Goal: Task Accomplishment & Management: Manage account settings

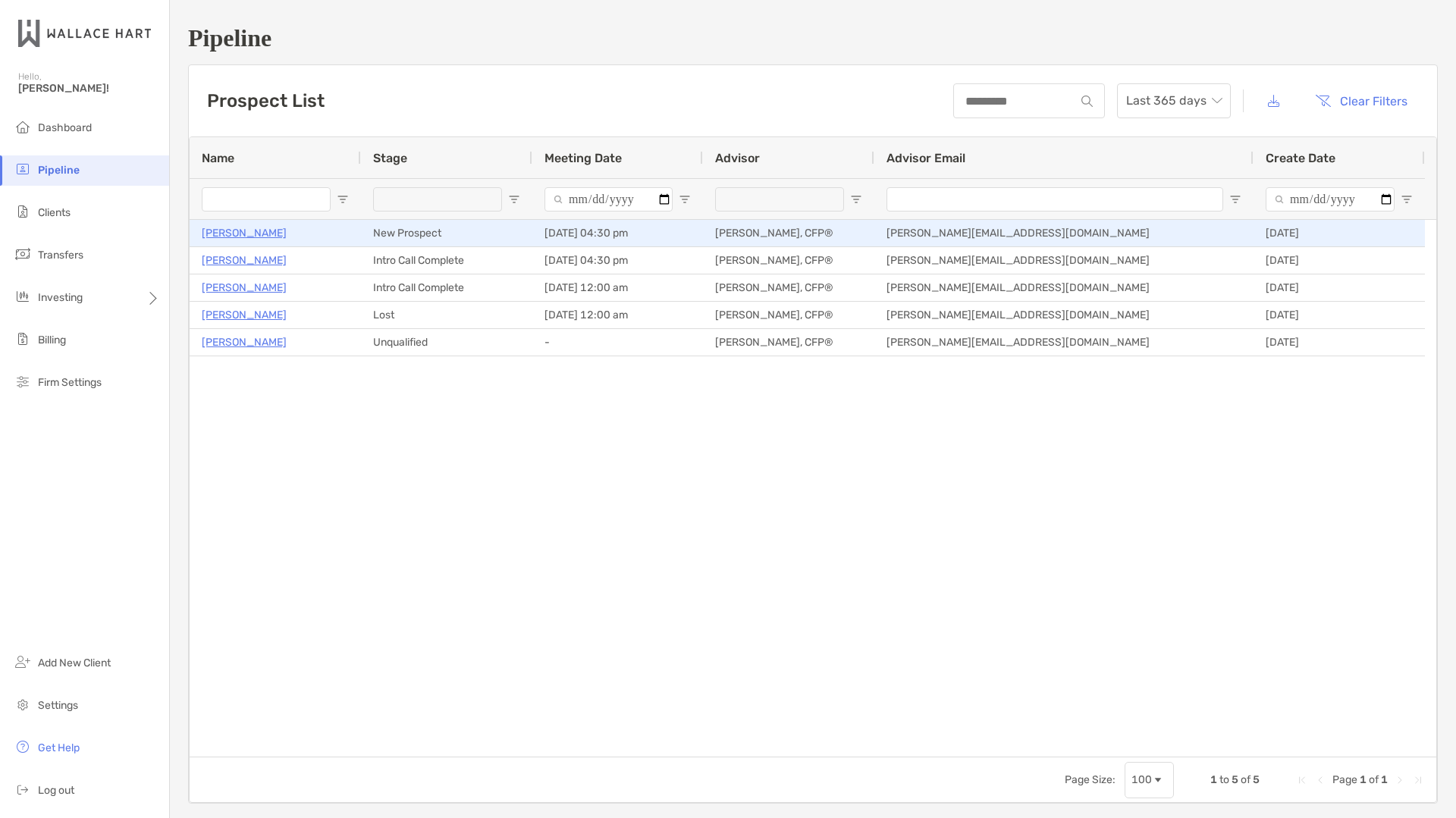
click at [246, 228] on p "[PERSON_NAME]" at bounding box center [244, 232] width 85 height 19
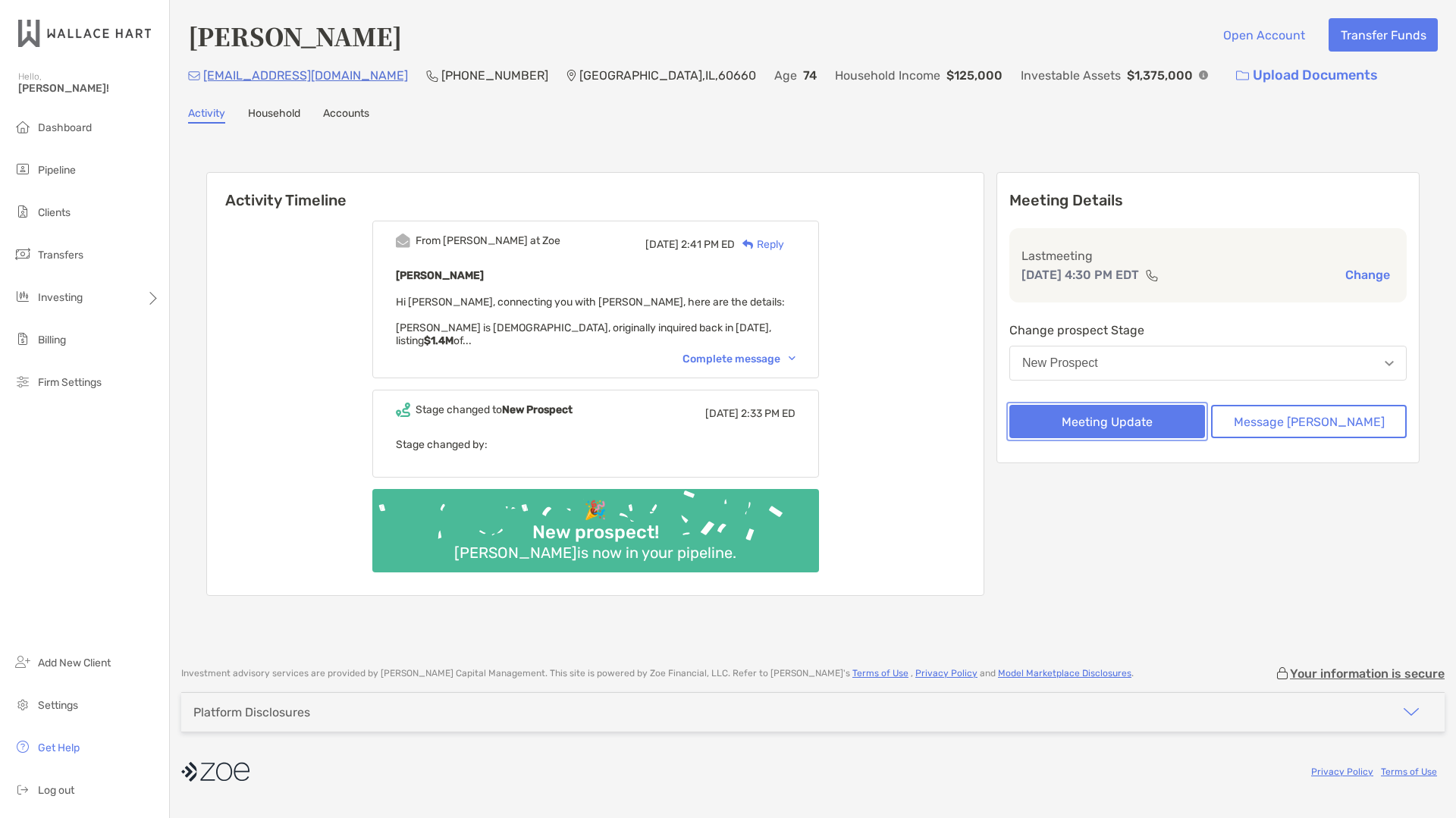
click at [1138, 423] on button "Meeting Update" at bounding box center [1107, 421] width 196 height 33
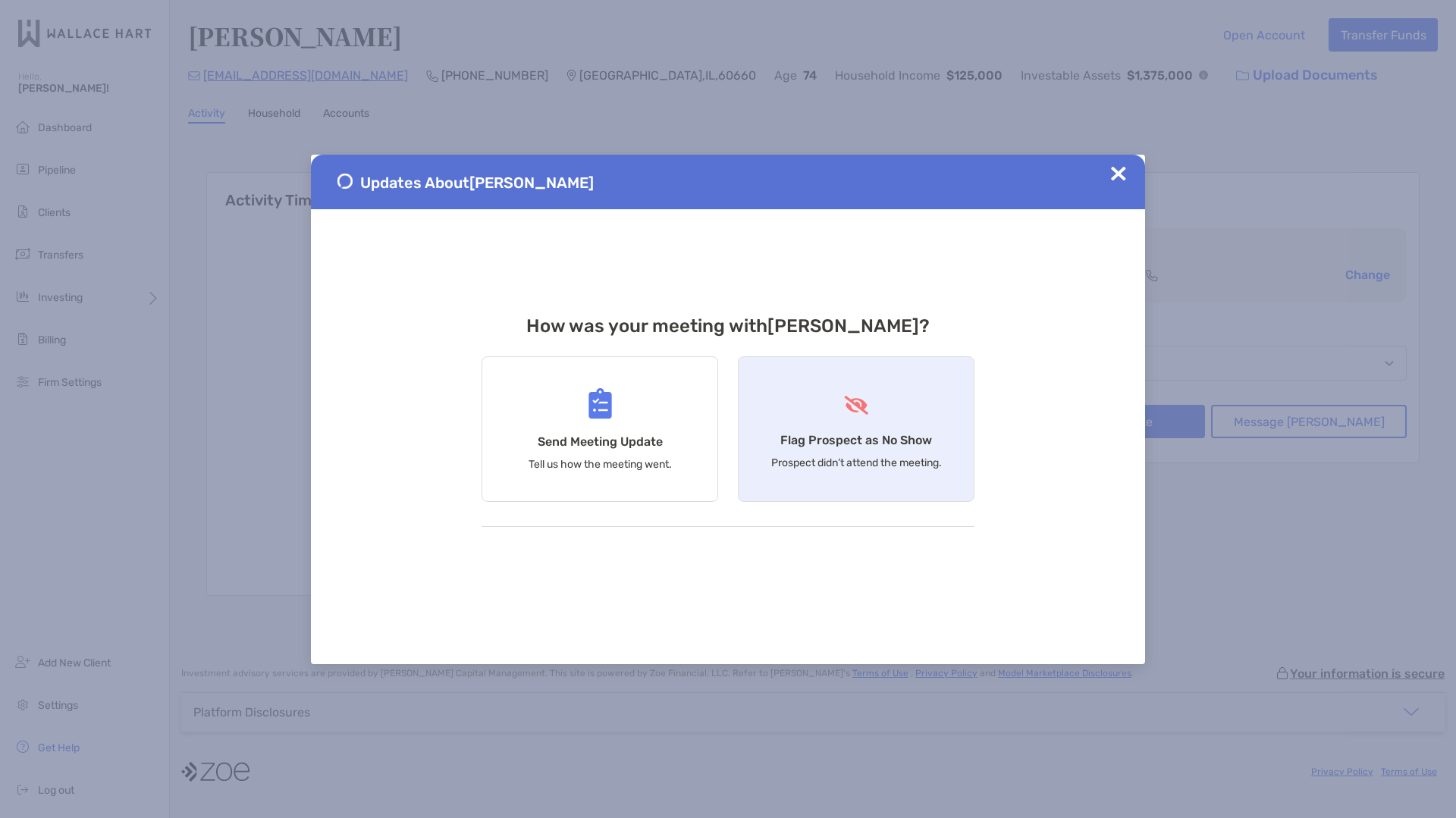
click at [817, 443] on h4 "Flag Prospect as No Show" at bounding box center [856, 440] width 152 height 14
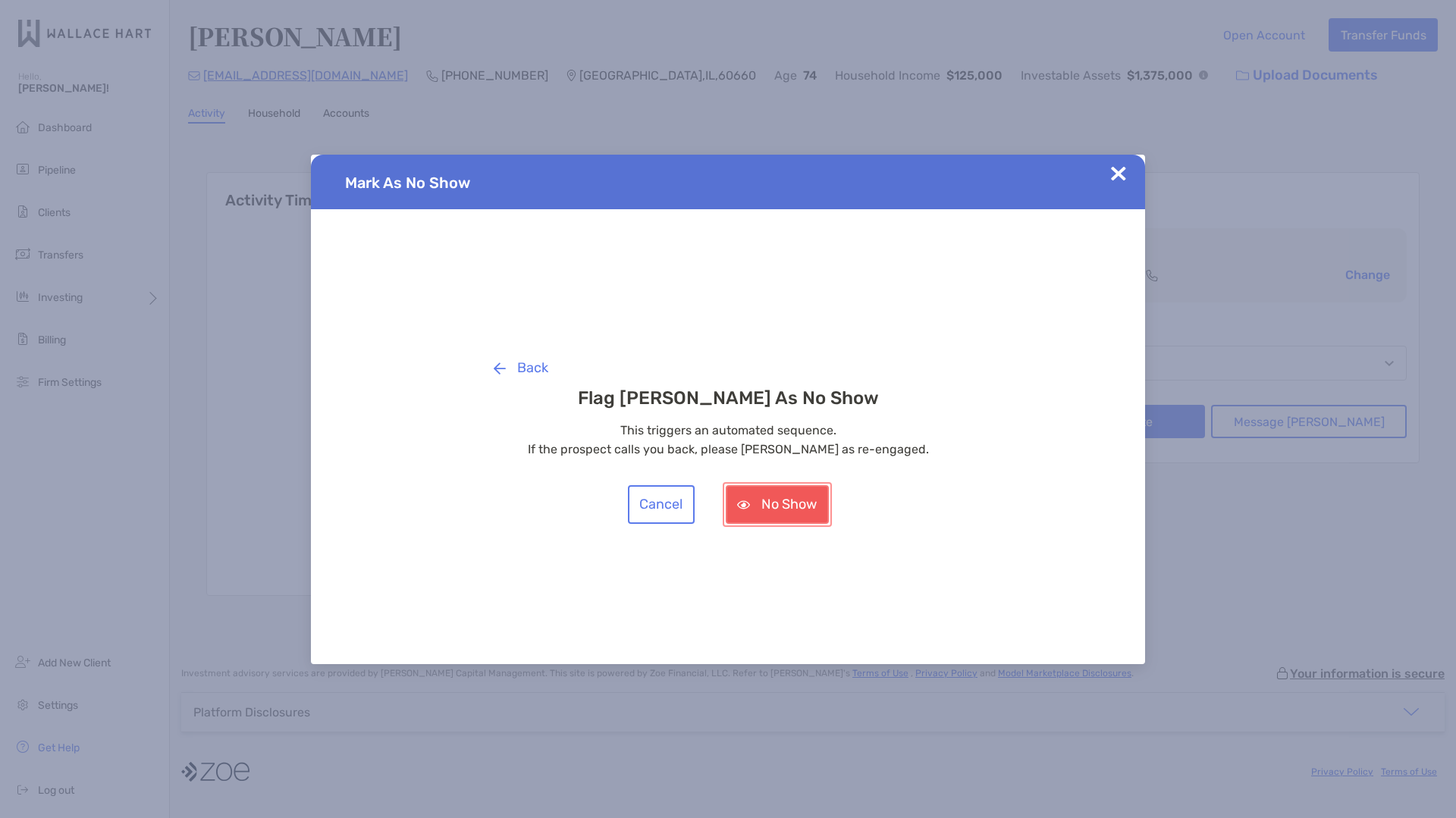
click at [781, 493] on button "No Show" at bounding box center [777, 504] width 103 height 39
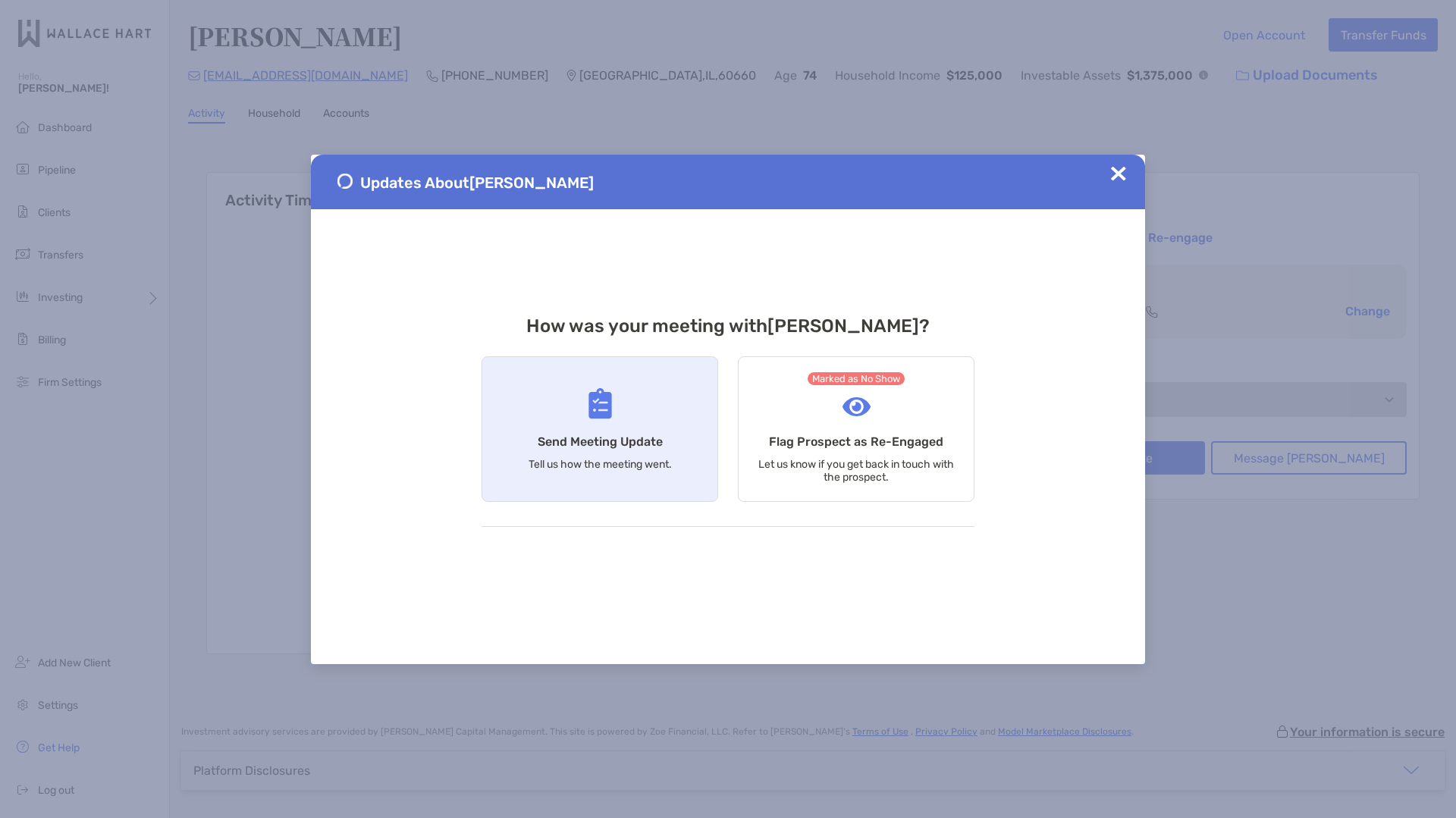
click at [613, 425] on div "Send Meeting Update Tell us how the meeting went." at bounding box center [600, 429] width 237 height 145
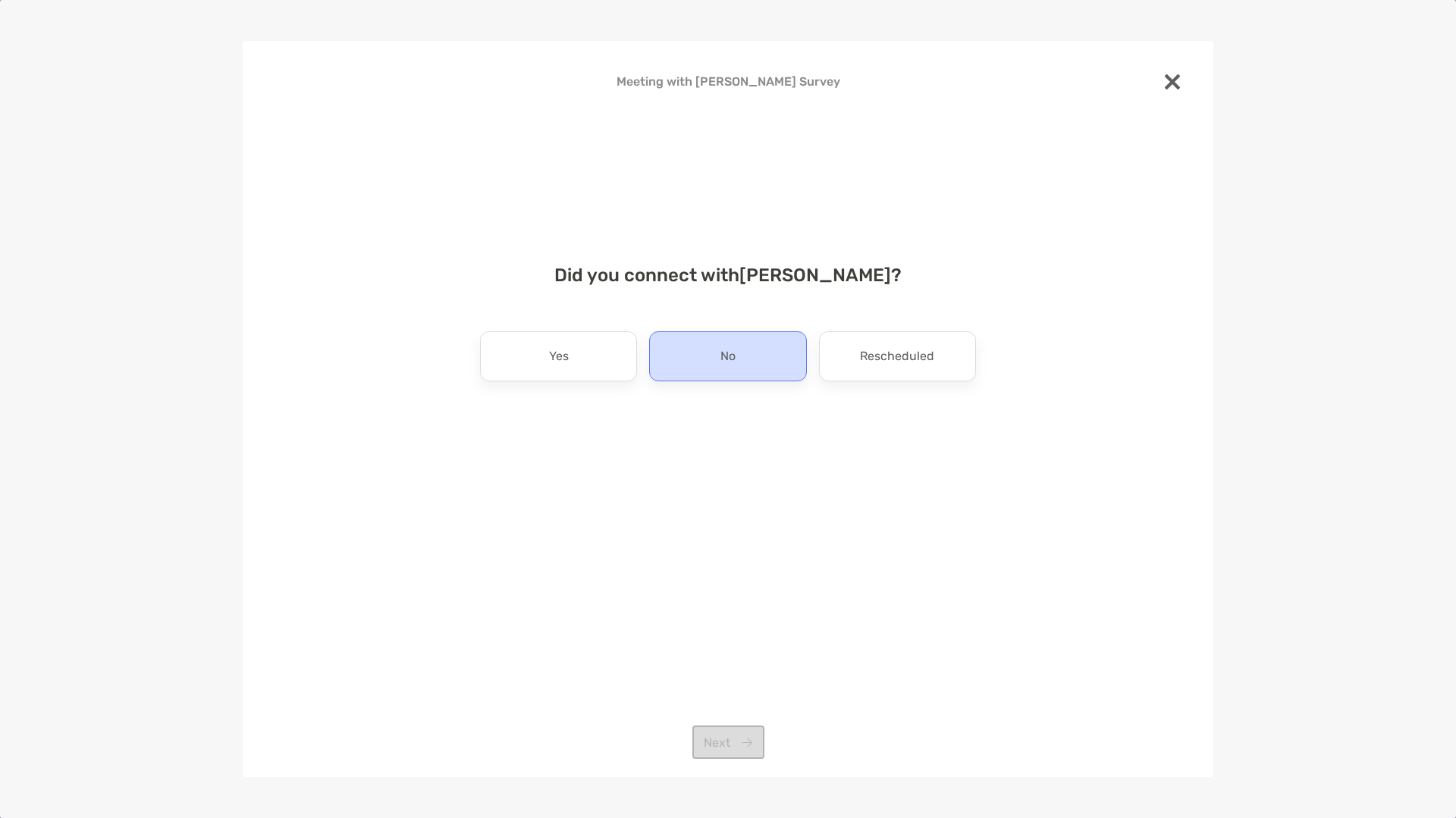
click at [726, 351] on p "No" at bounding box center [728, 356] width 15 height 24
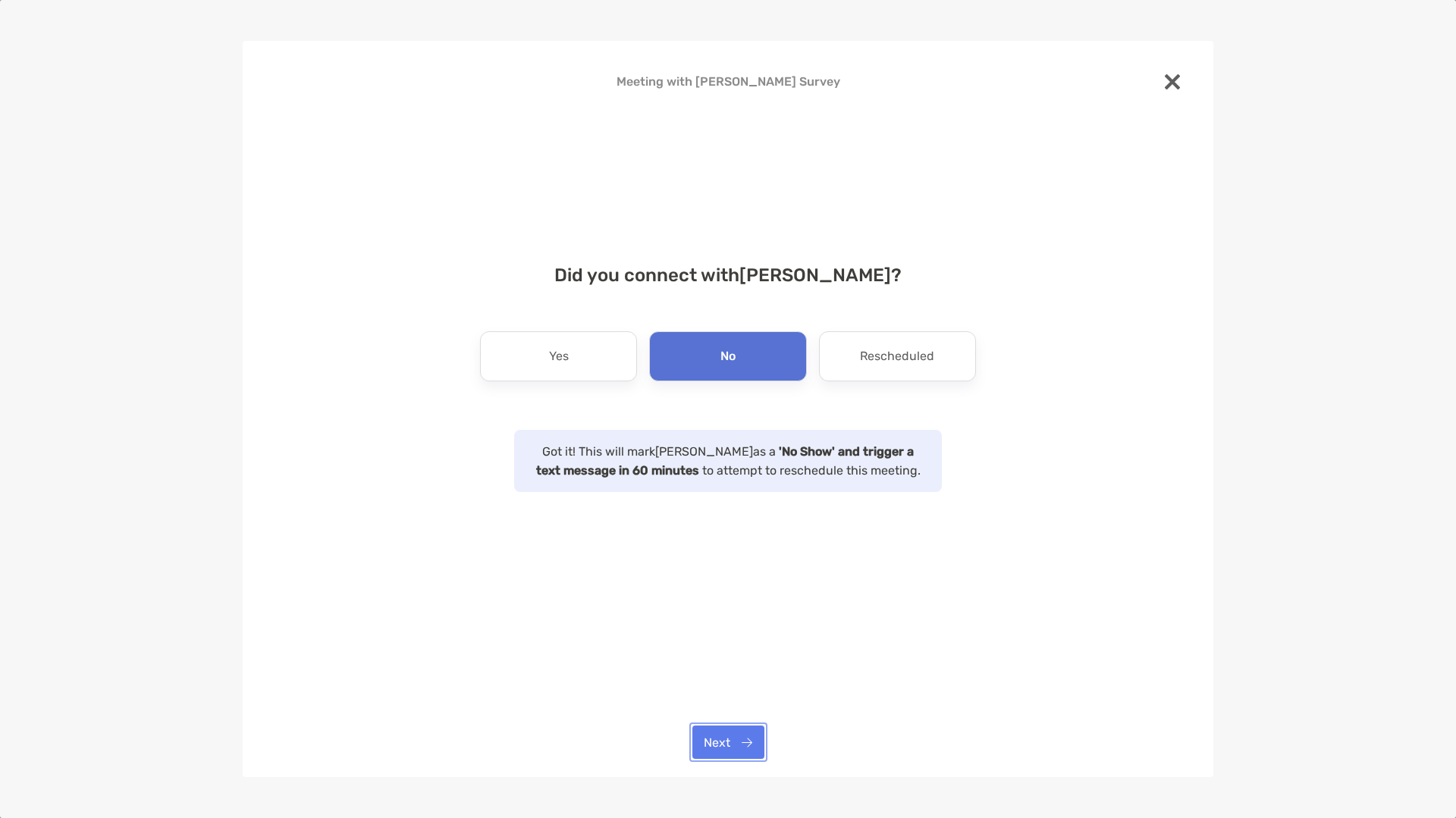
click at [710, 739] on button "Next" at bounding box center [728, 742] width 72 height 33
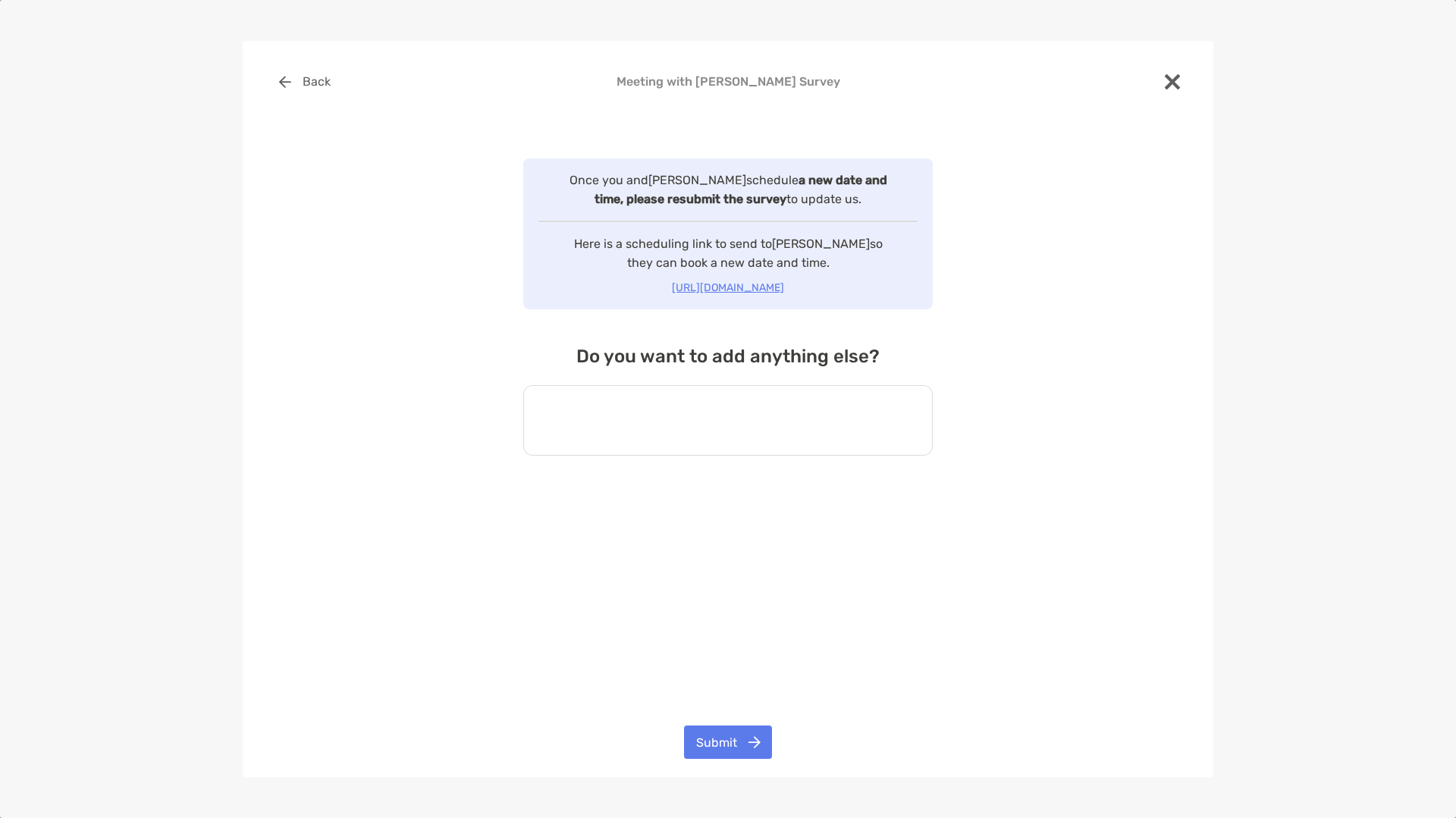
click at [620, 404] on textarea at bounding box center [728, 420] width 409 height 71
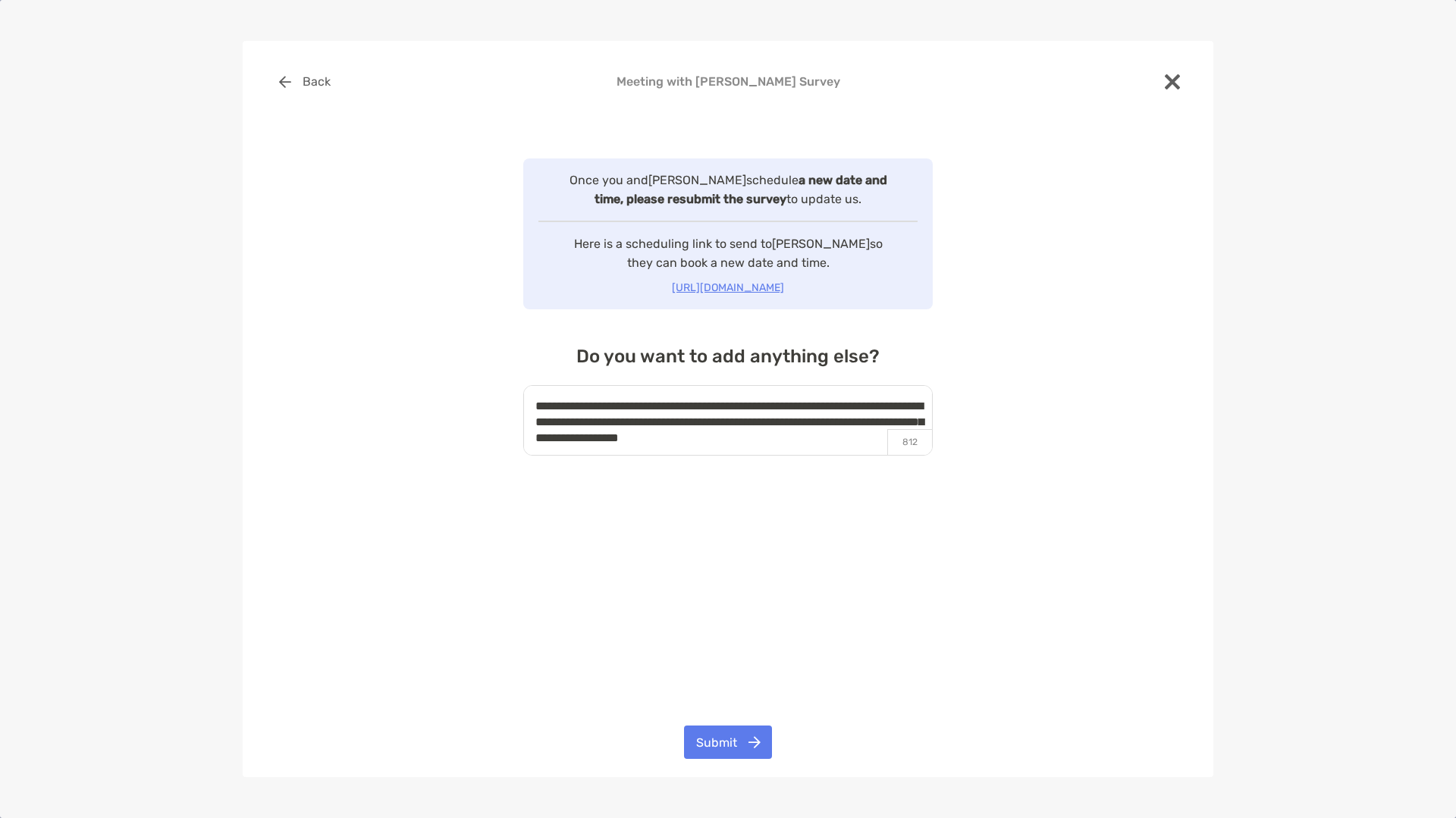
click at [763, 423] on textarea "**********" at bounding box center [728, 420] width 409 height 71
type textarea "**********"
click at [737, 744] on button "Submit" at bounding box center [728, 742] width 88 height 33
